Goal: Transaction & Acquisition: Purchase product/service

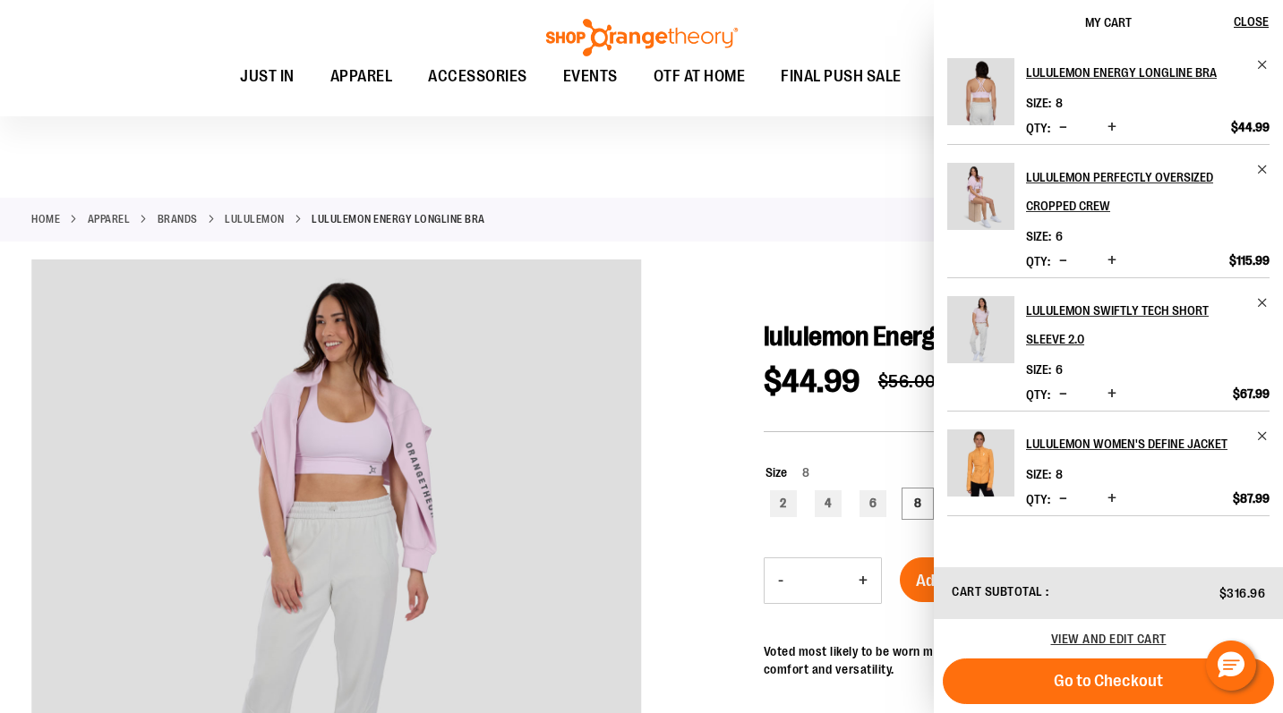
scroll to position [30, 0]
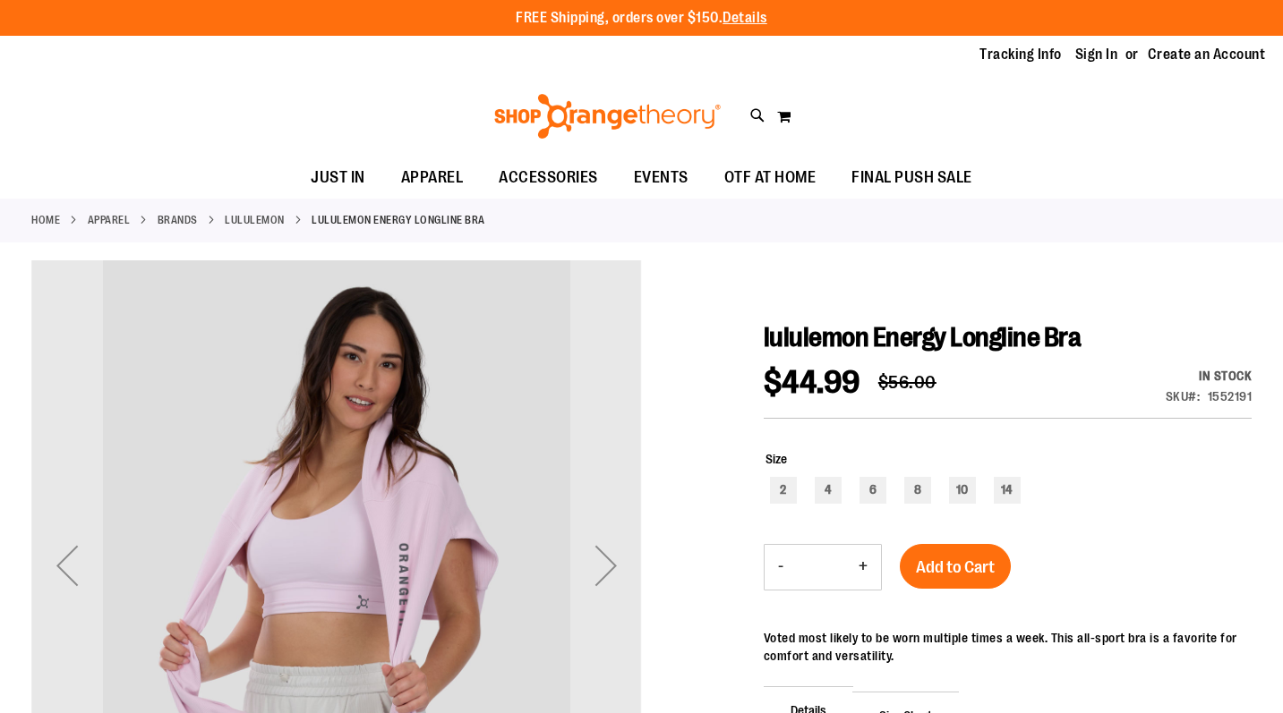
scroll to position [30, 0]
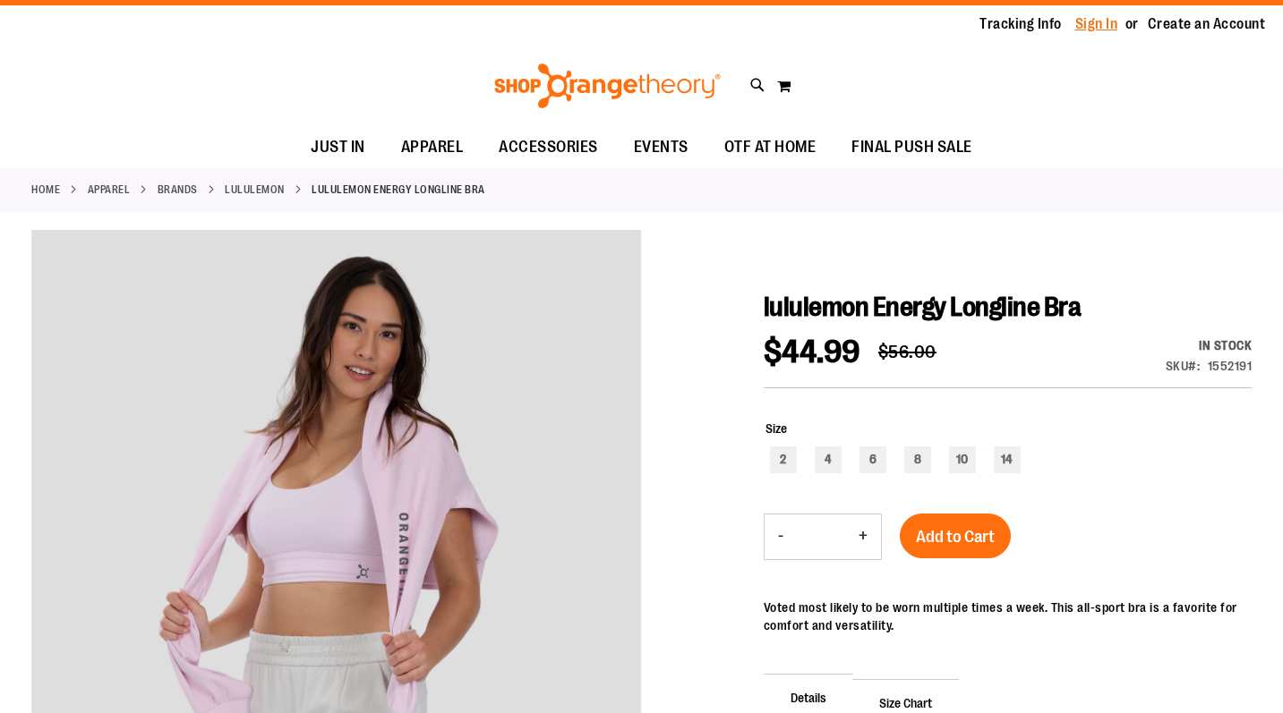
click at [1097, 25] on link "Sign In" at bounding box center [1096, 24] width 43 height 20
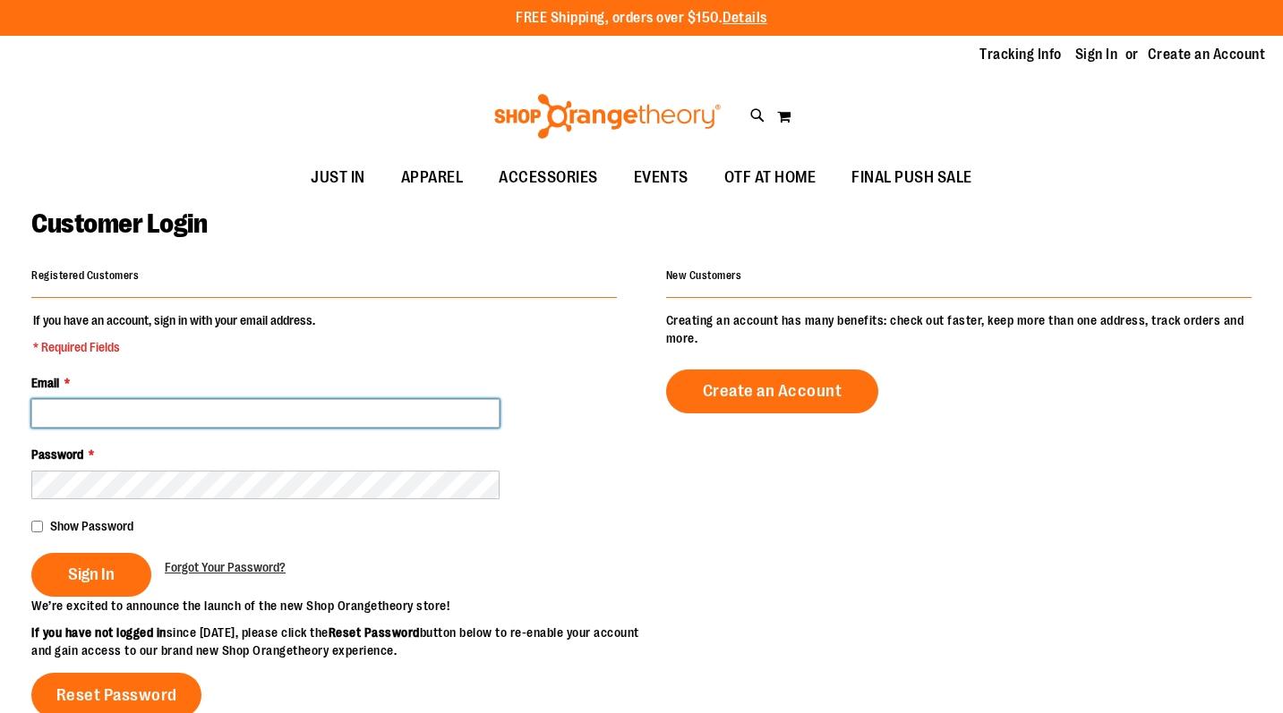
click at [172, 406] on input "Email *" at bounding box center [265, 413] width 468 height 29
type input "**********"
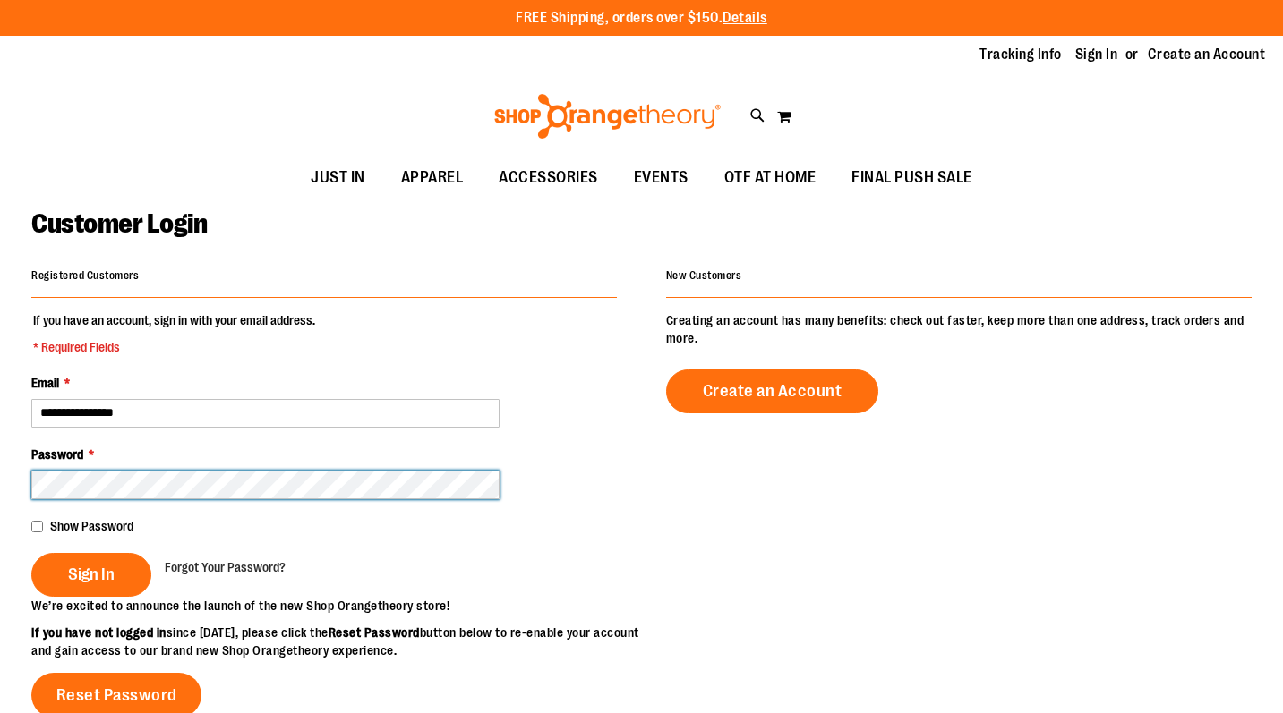
click at [31, 553] on button "Sign In" at bounding box center [91, 575] width 120 height 44
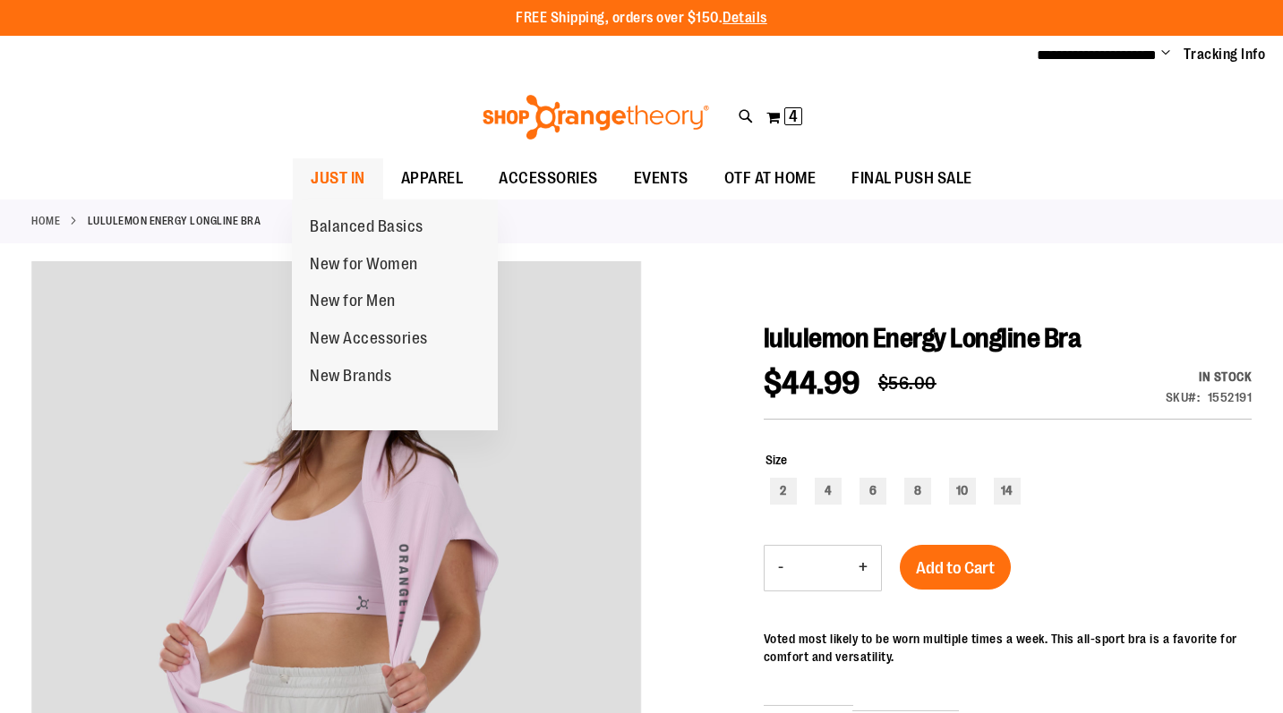
click at [346, 178] on span "JUST IN" at bounding box center [338, 178] width 55 height 40
click at [348, 380] on span "New Brands" at bounding box center [350, 378] width 81 height 22
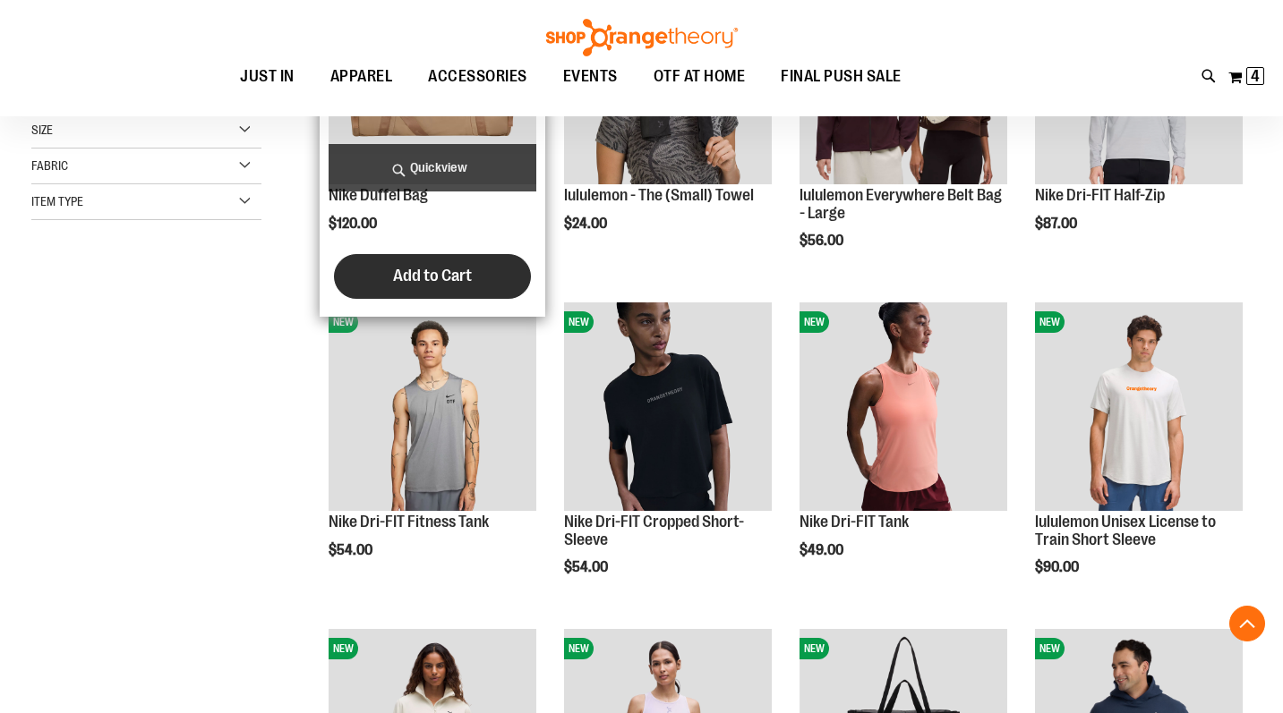
scroll to position [391, 0]
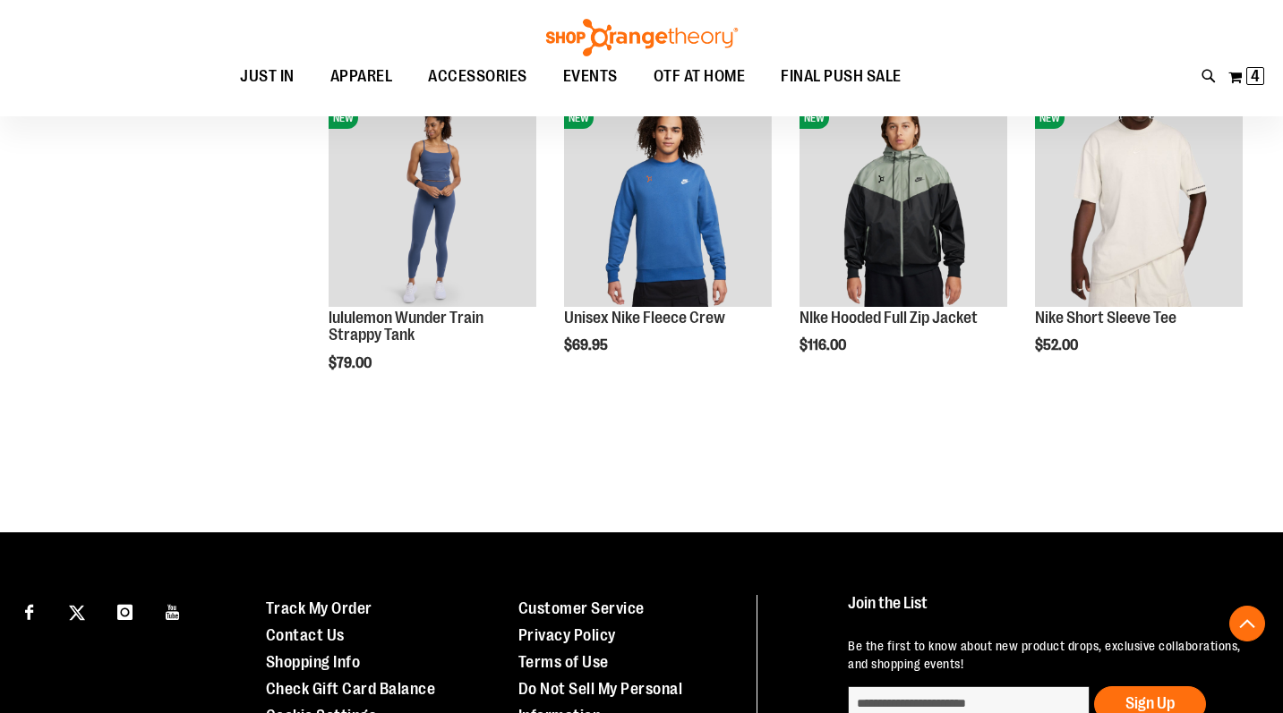
scroll to position [1574, 0]
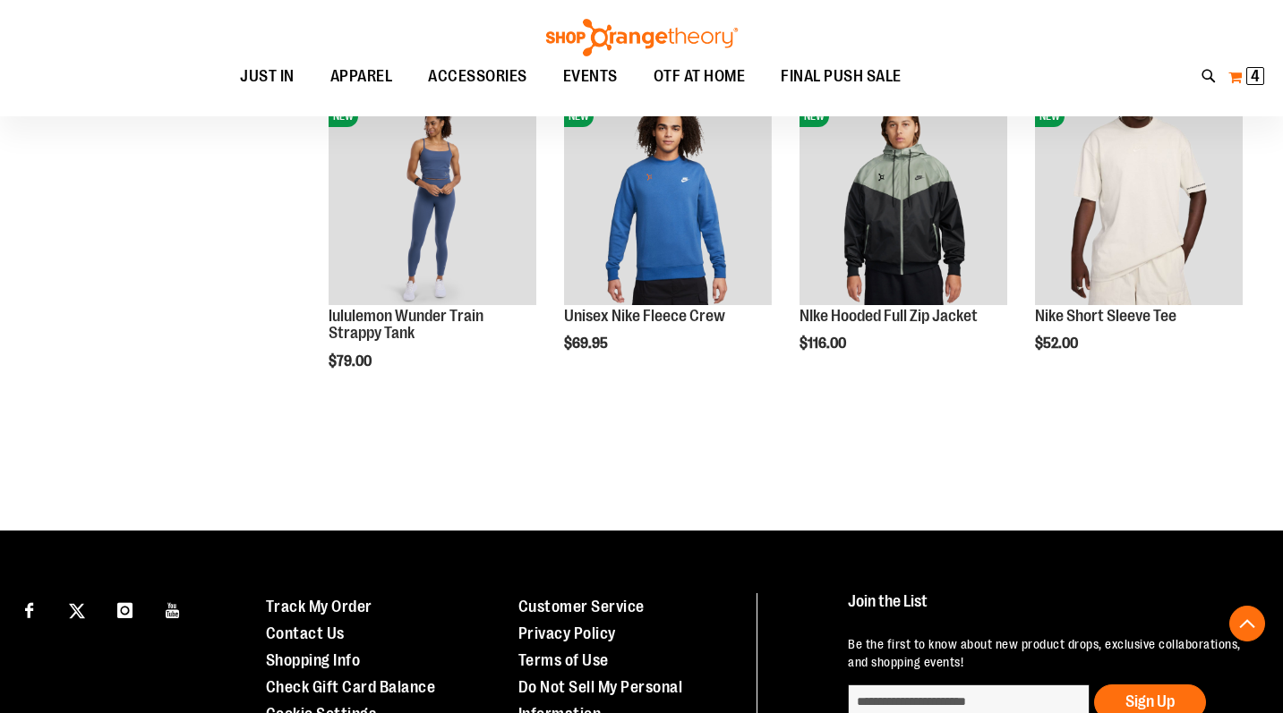
click at [1229, 74] on button "My Cart 4 4 items" at bounding box center [1246, 77] width 38 height 29
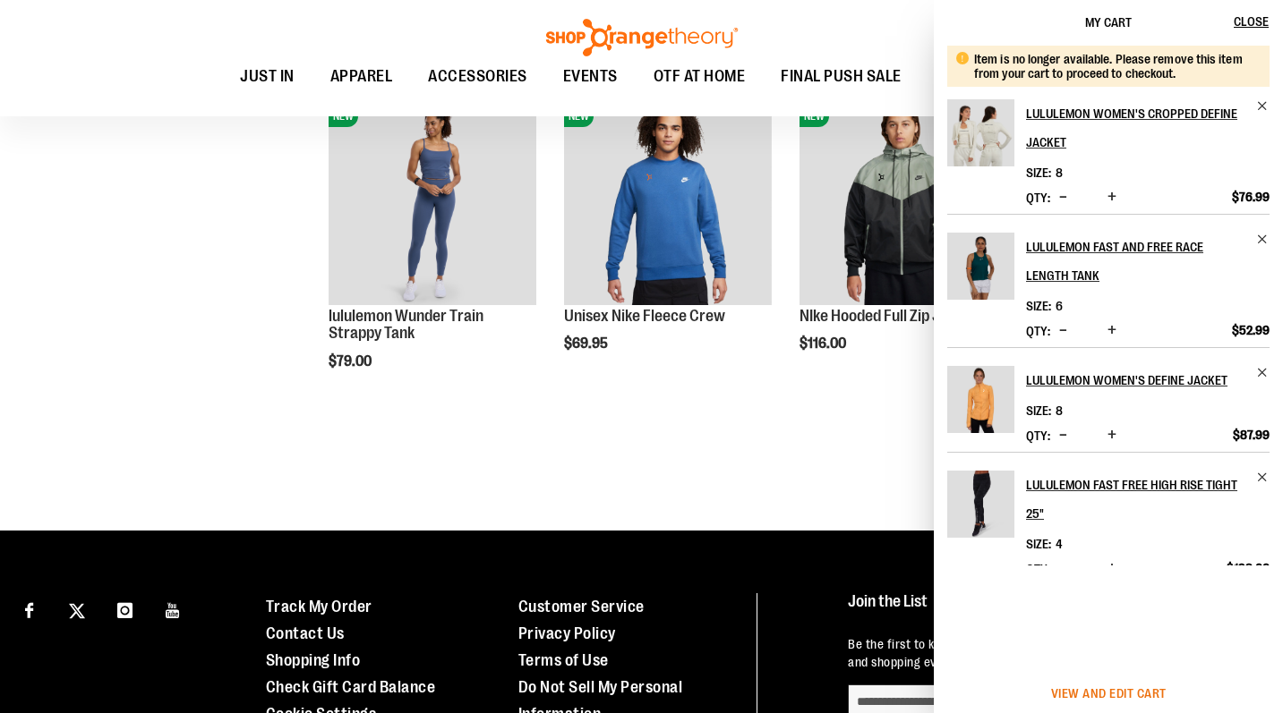
click at [1079, 696] on span "View and edit cart" at bounding box center [1108, 694] width 115 height 14
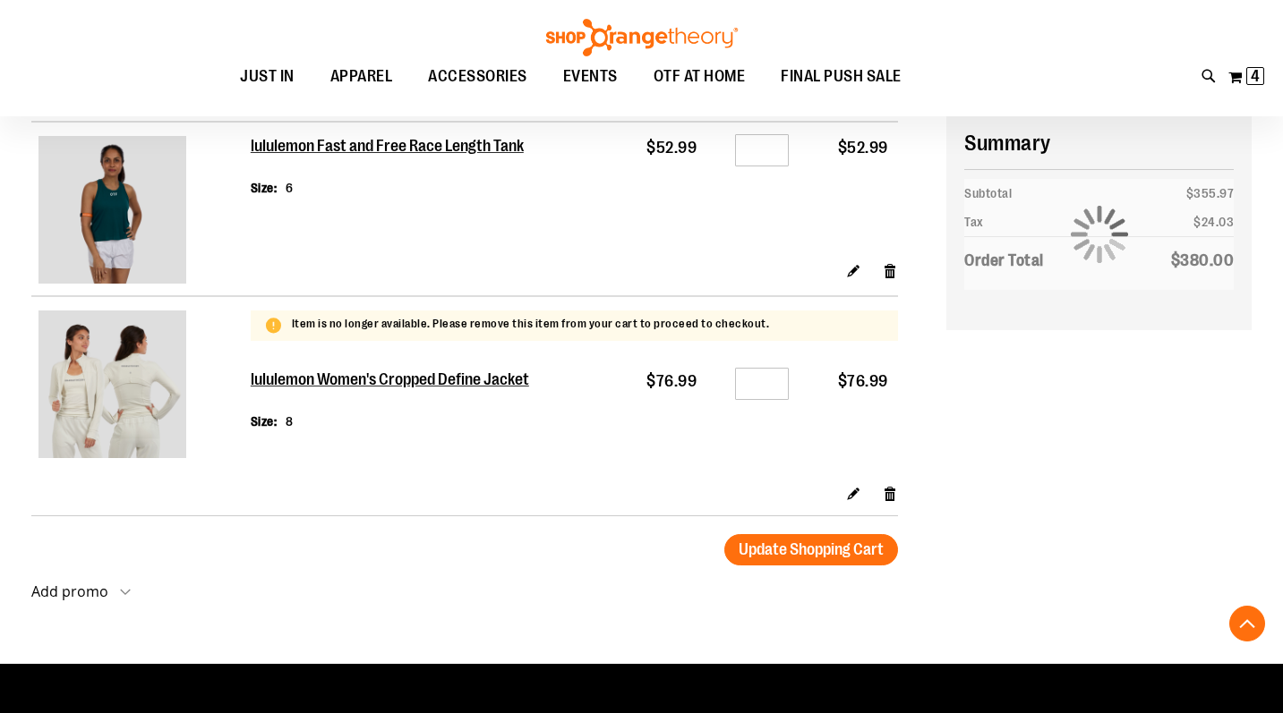
scroll to position [638, 0]
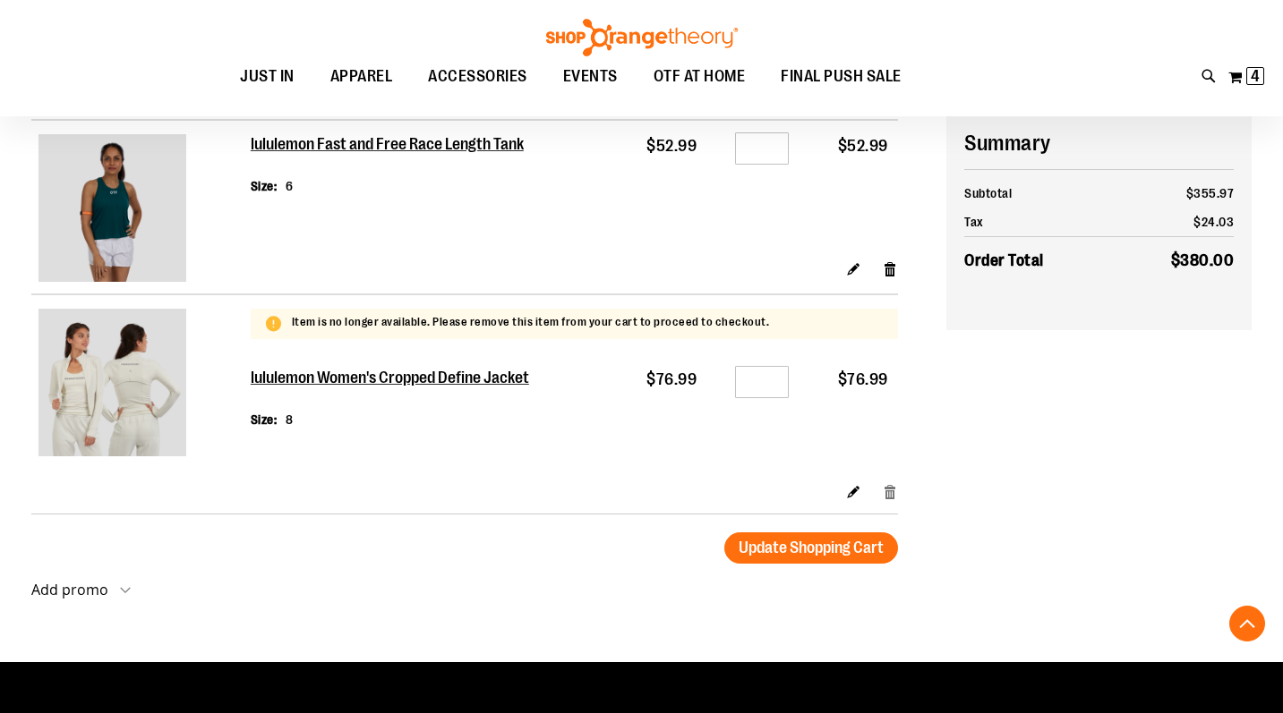
click at [886, 497] on link "Remove item" at bounding box center [890, 491] width 15 height 19
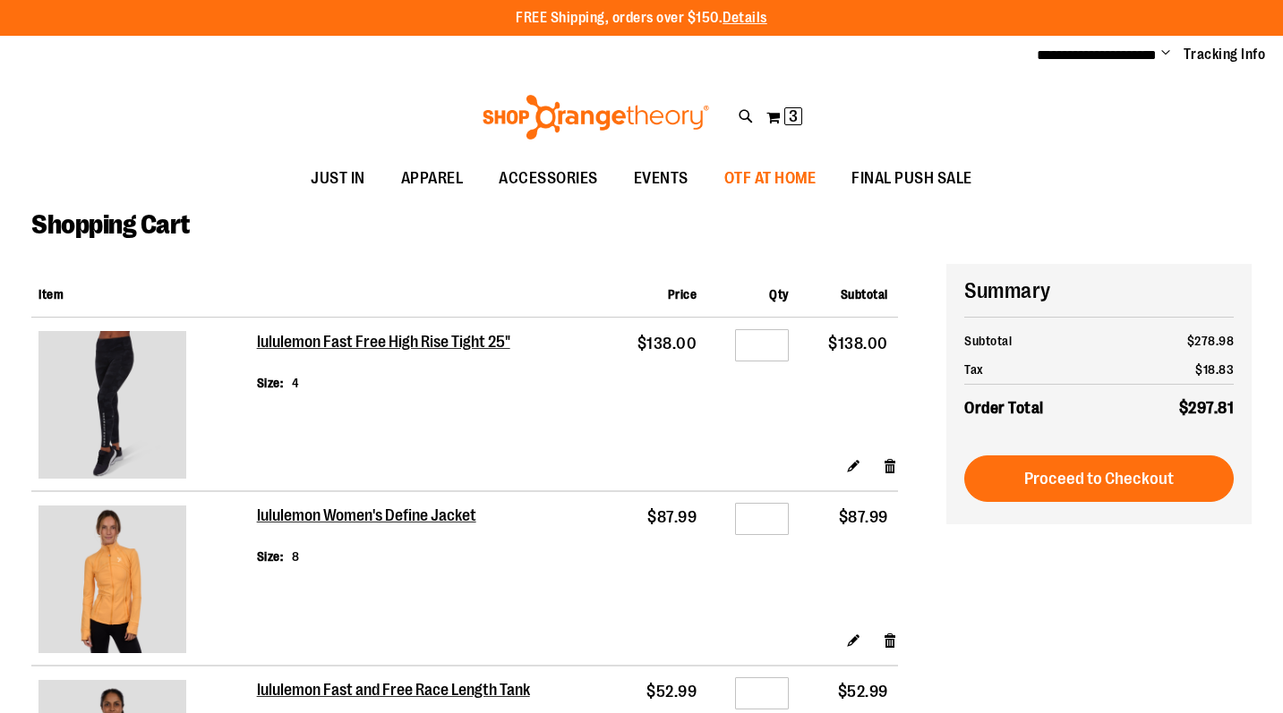
click at [765, 175] on span "OTF AT HOME" at bounding box center [770, 178] width 92 height 40
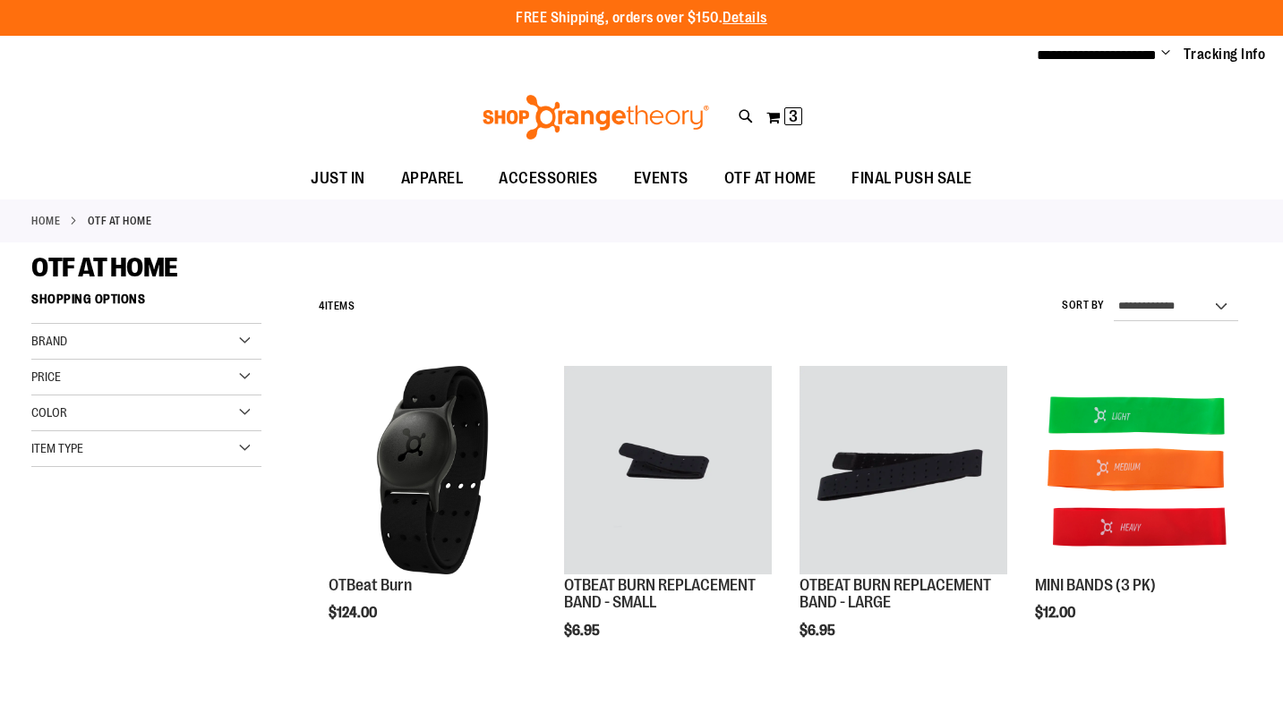
click at [649, 123] on img at bounding box center [596, 117] width 232 height 45
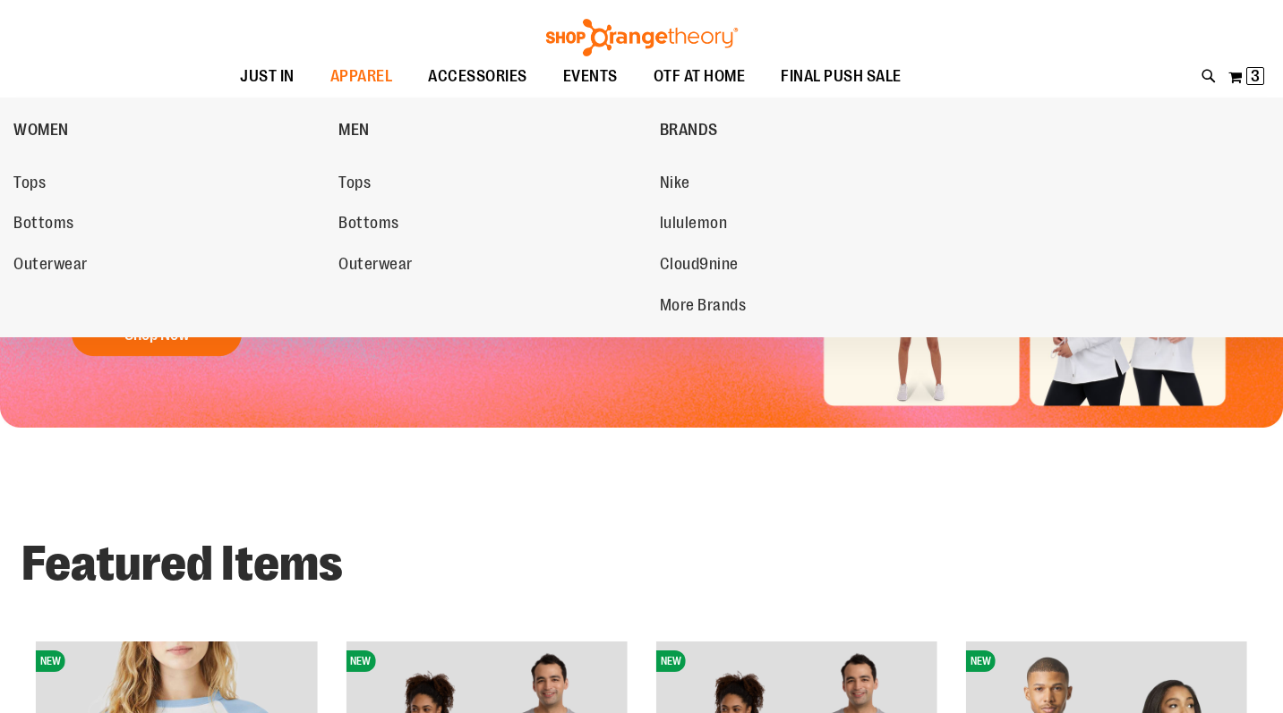
scroll to position [218, 0]
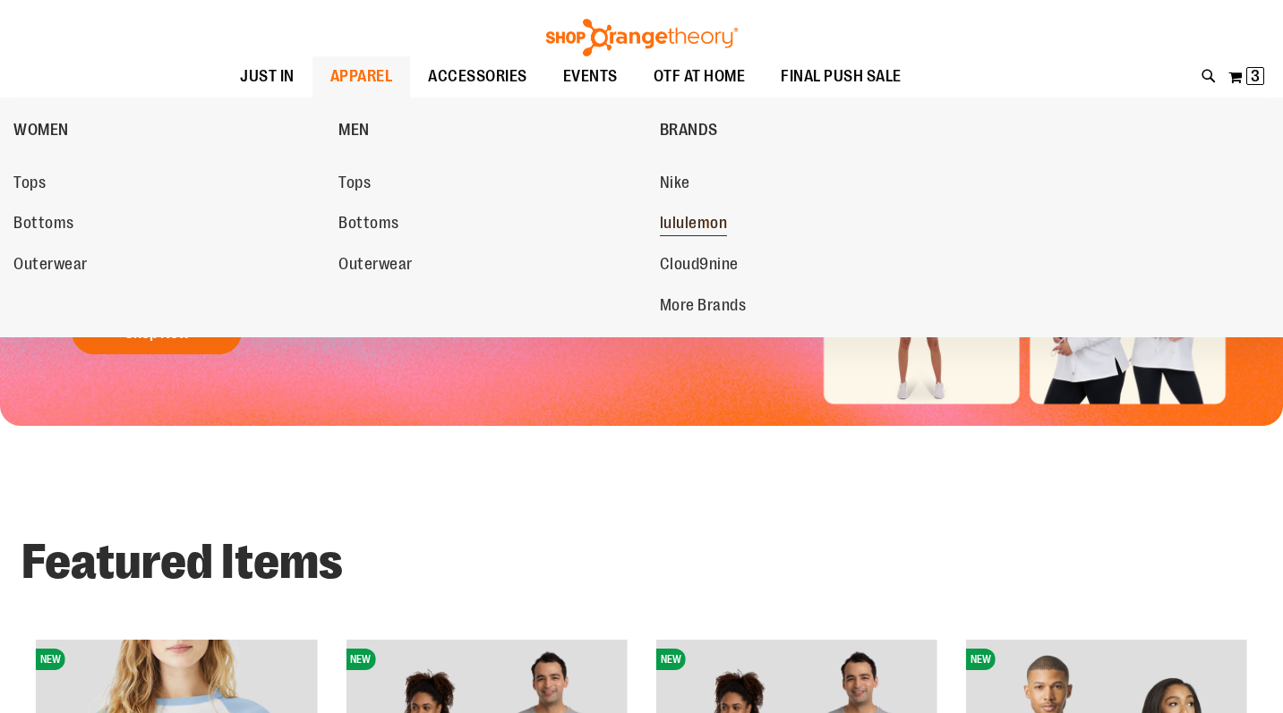
click at [677, 220] on span "lululemon" at bounding box center [694, 225] width 68 height 22
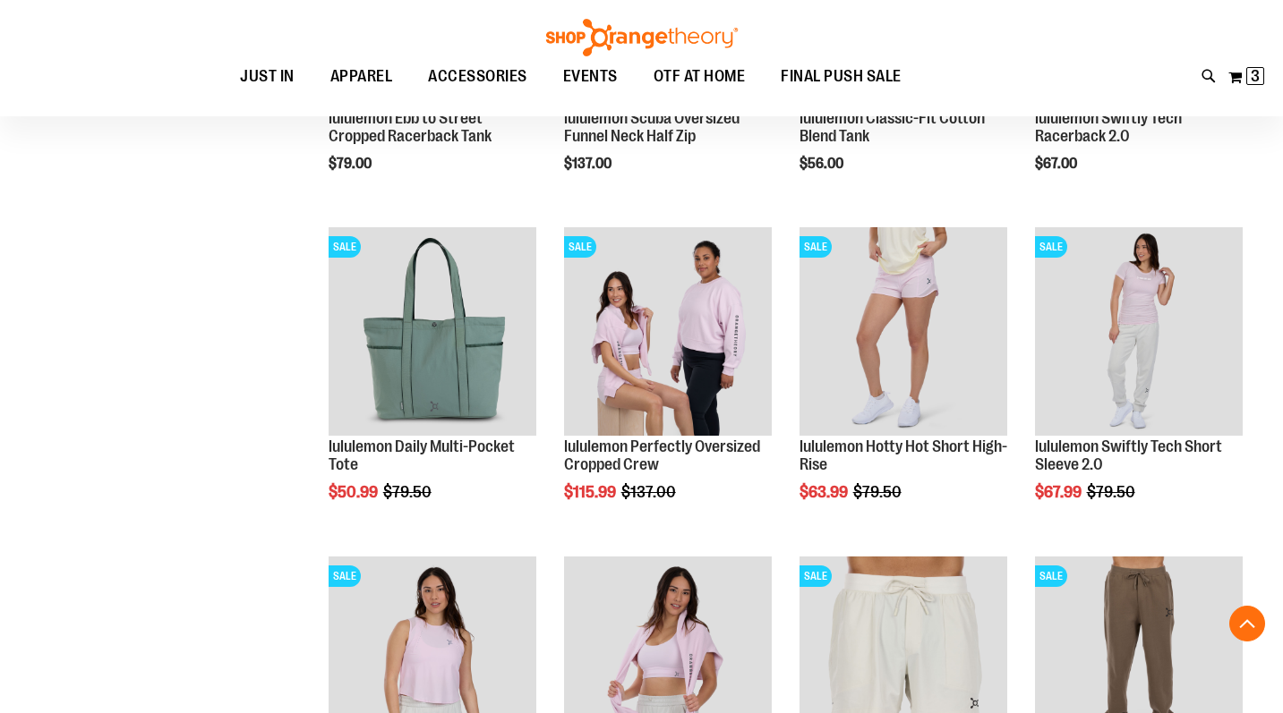
scroll to position [1460, 0]
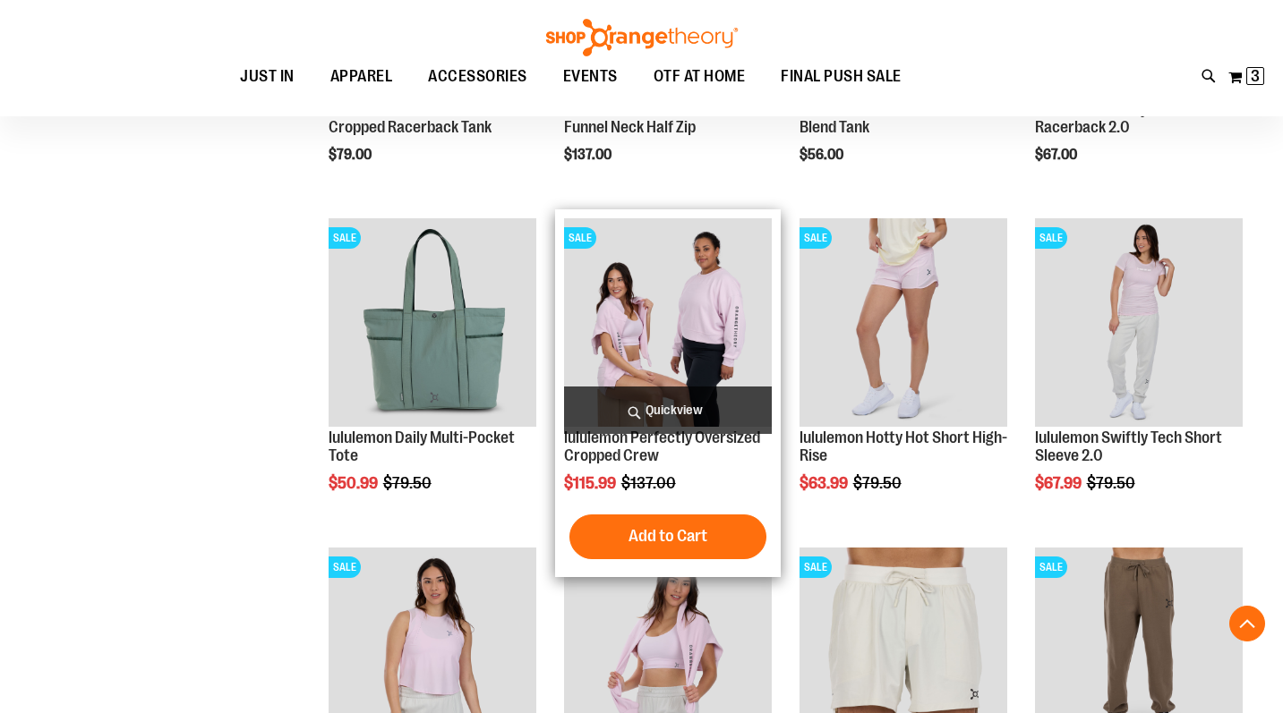
click at [689, 328] on img "product" at bounding box center [668, 322] width 208 height 208
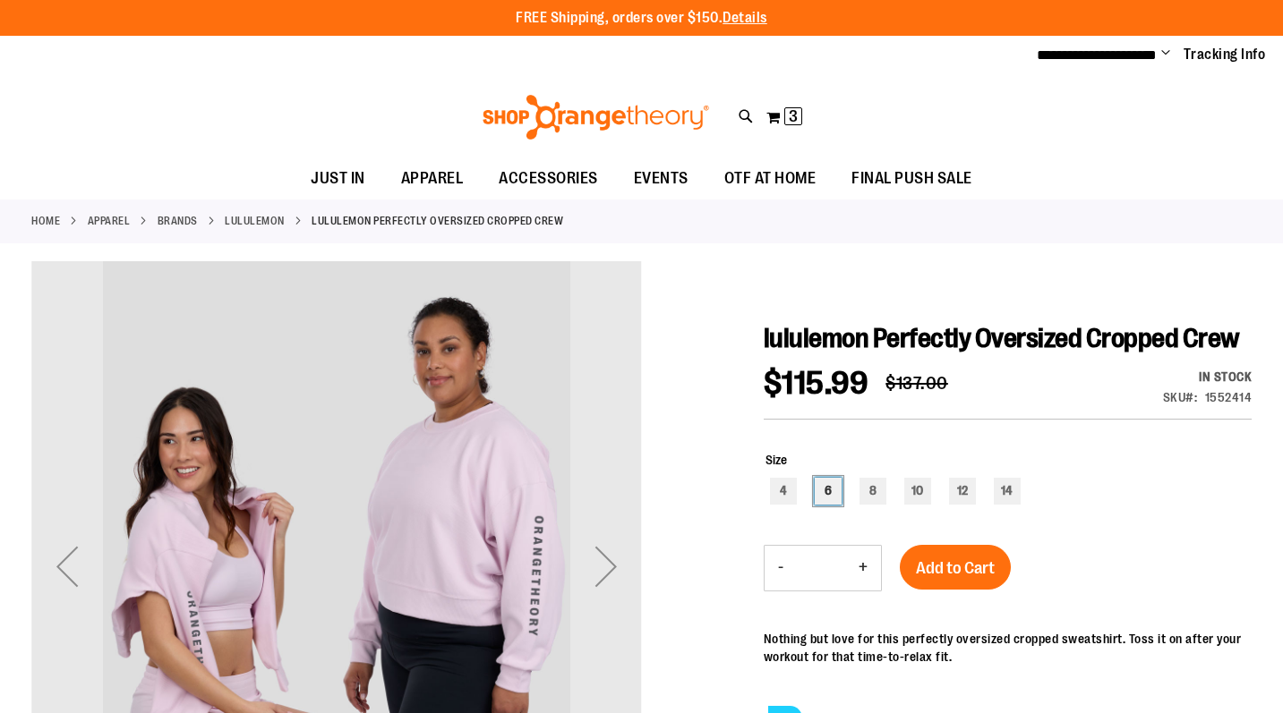
click at [823, 479] on div "6" at bounding box center [828, 491] width 27 height 27
type input "***"
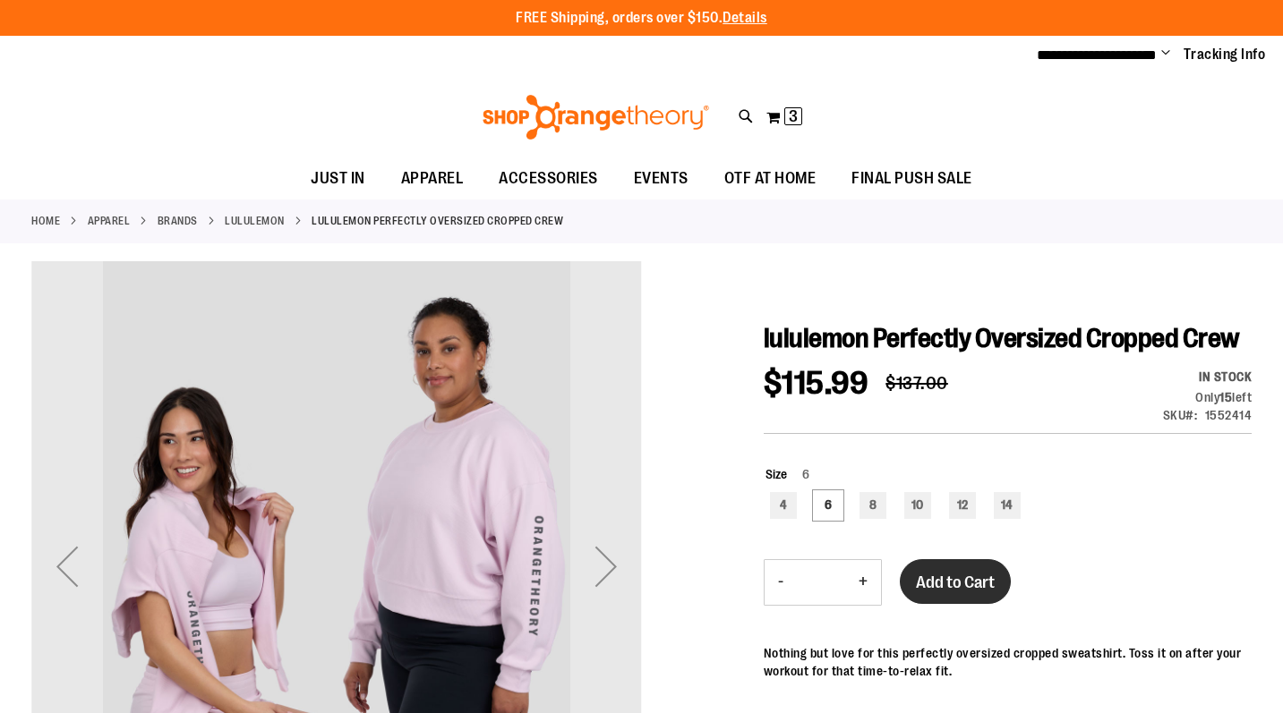
click at [962, 582] on span "Add to Cart" at bounding box center [955, 583] width 79 height 20
